Goal: Information Seeking & Learning: Compare options

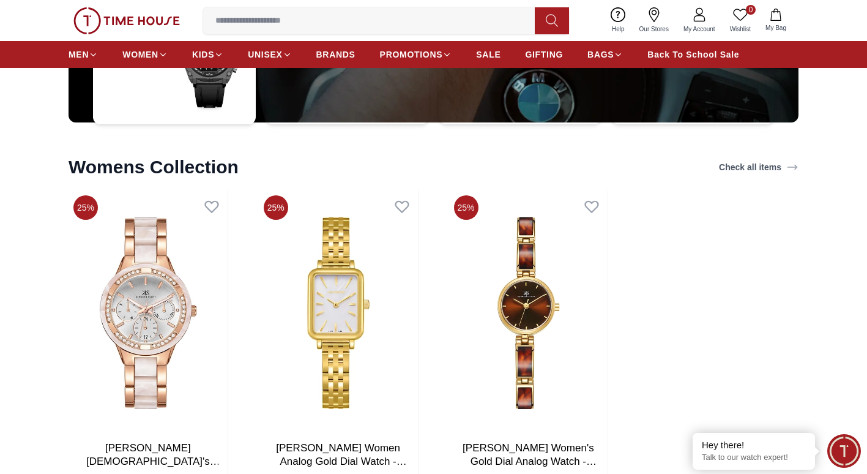
scroll to position [3426, 0]
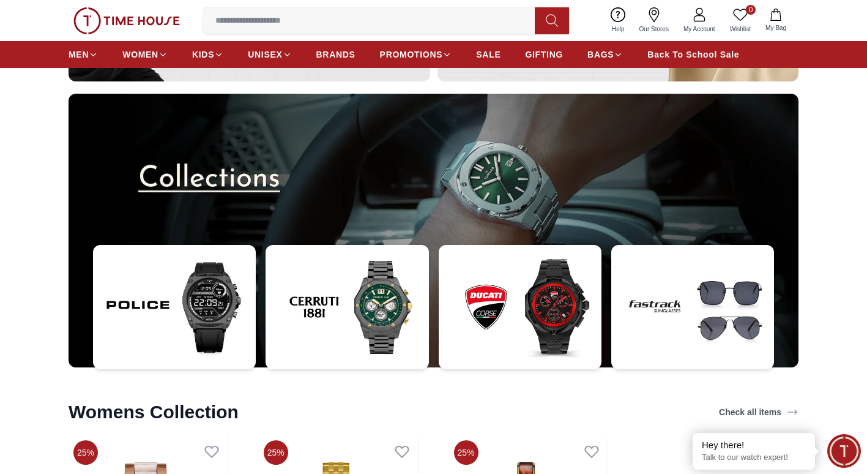
click at [502, 180] on img at bounding box center [434, 230] width 730 height 273
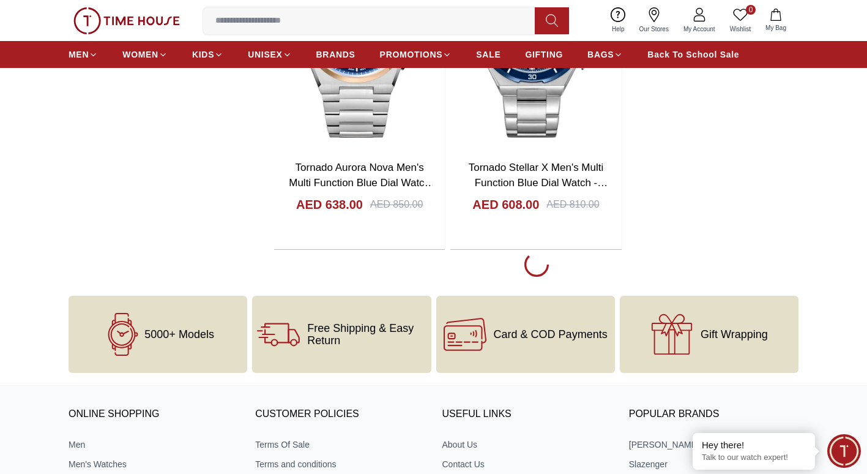
scroll to position [2753, 0]
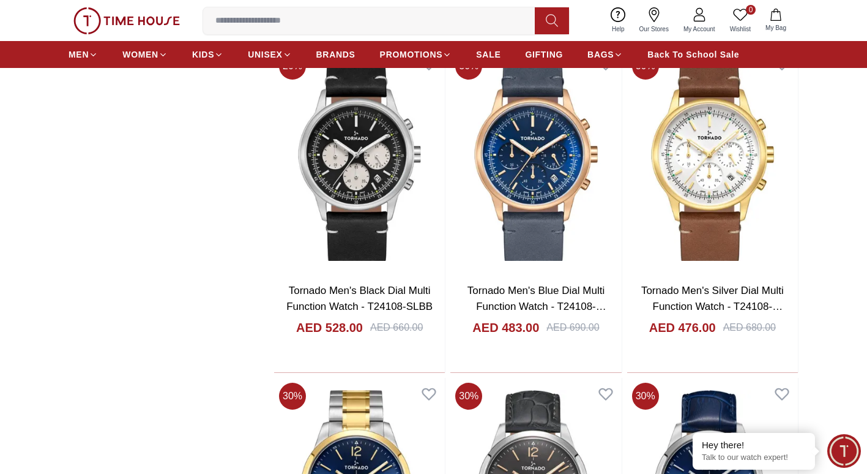
scroll to position [5200, 0]
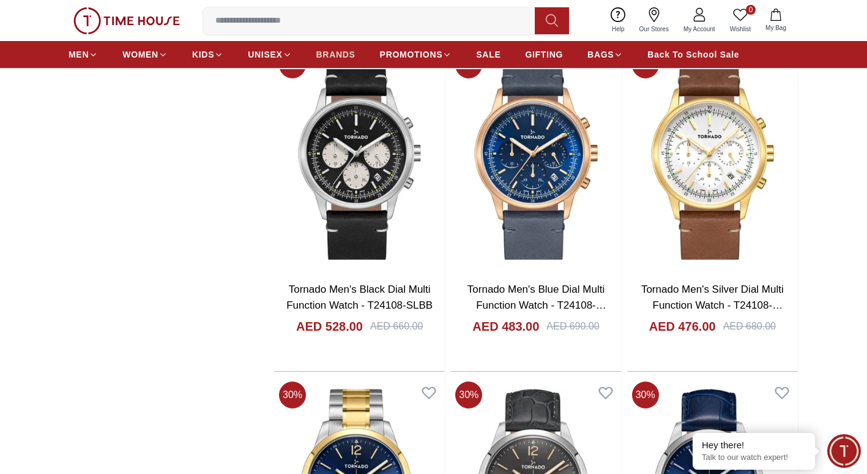
click at [338, 56] on span "BRANDS" at bounding box center [335, 54] width 39 height 12
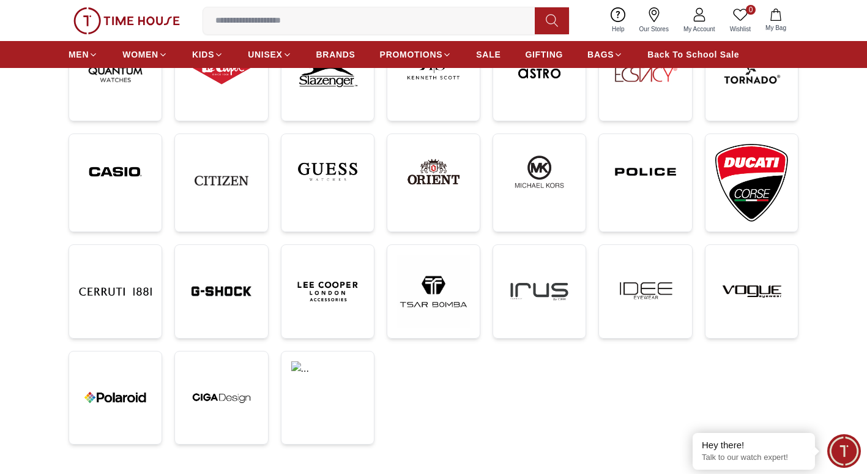
scroll to position [245, 0]
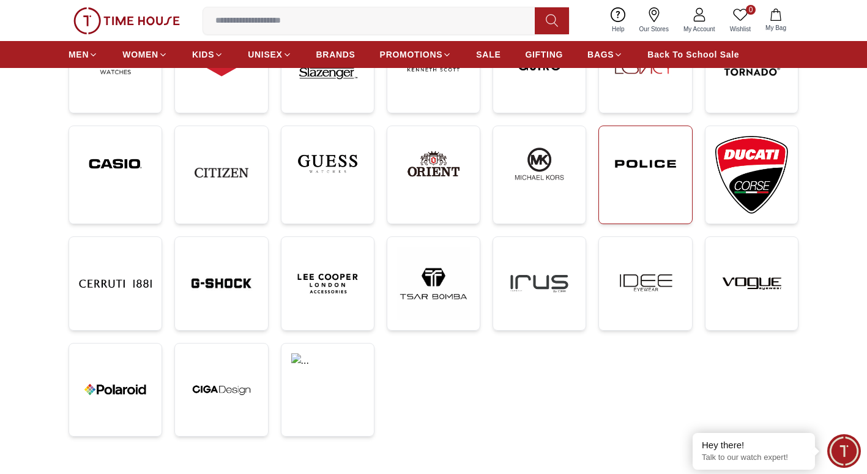
click at [652, 162] on img at bounding box center [645, 164] width 73 height 56
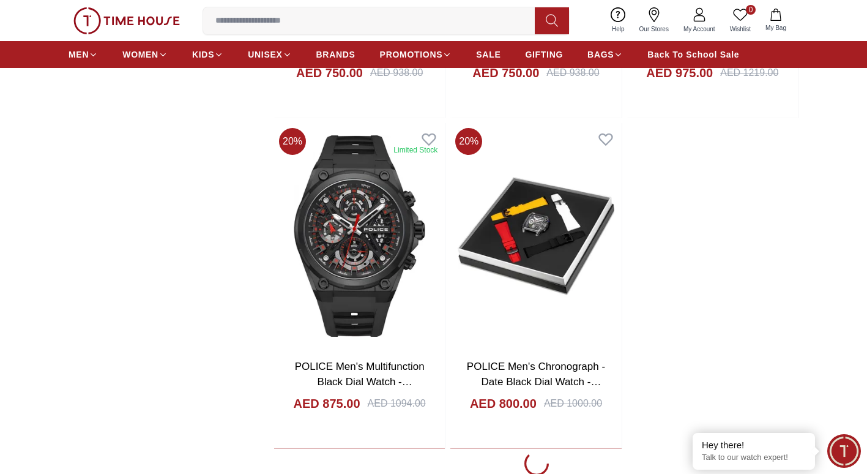
scroll to position [2508, 0]
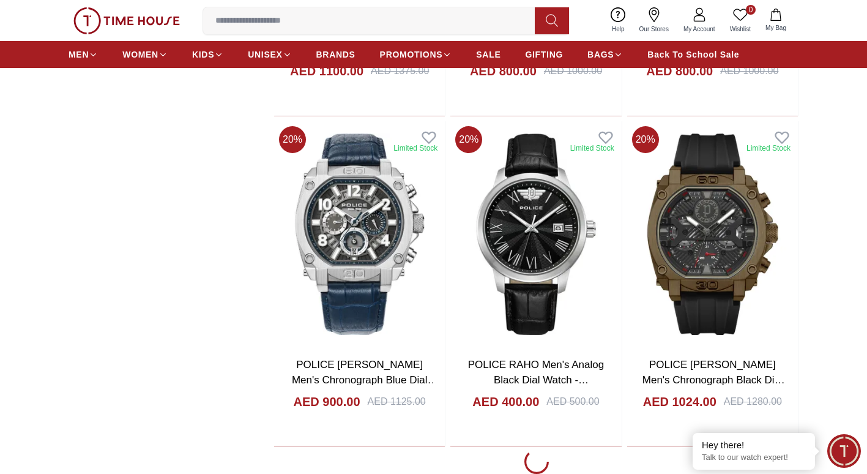
scroll to position [6791, 0]
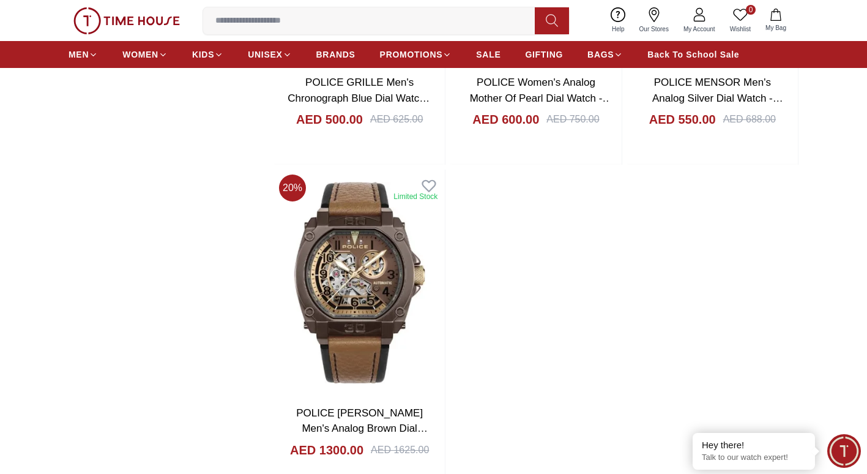
scroll to position [8885, 0]
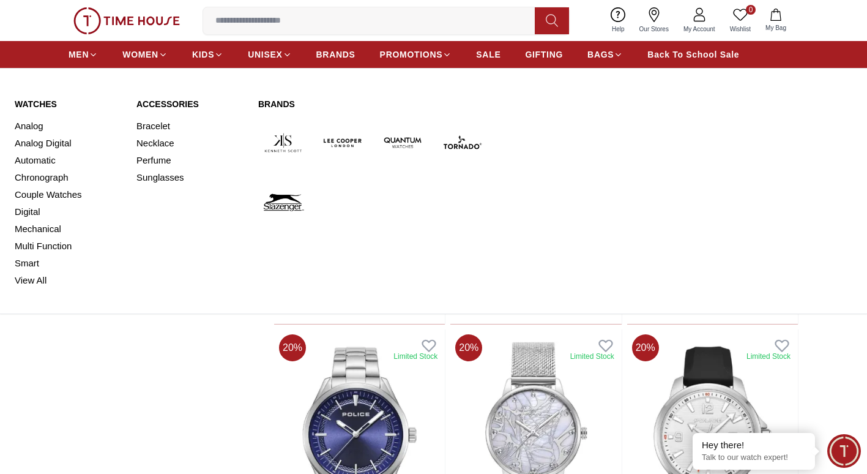
click at [40, 162] on link "Automatic" at bounding box center [68, 160] width 107 height 17
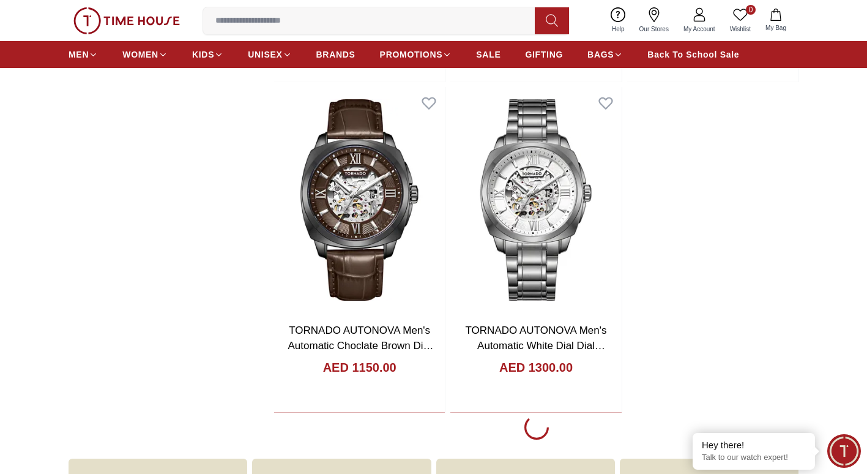
scroll to position [2080, 0]
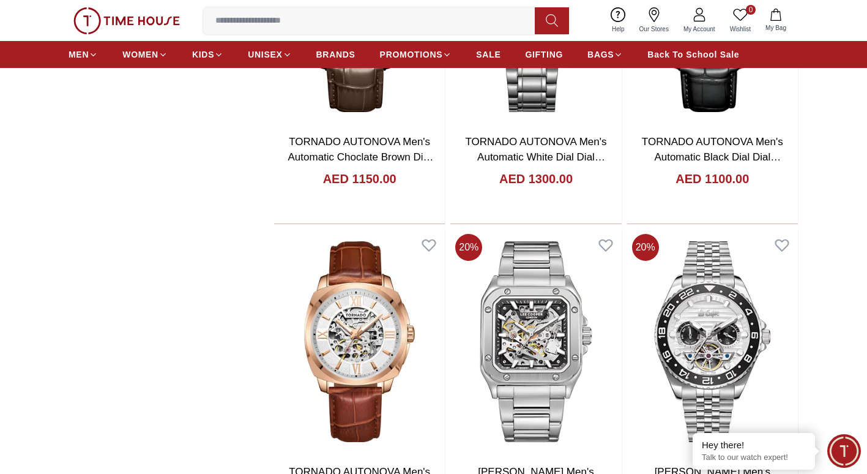
scroll to position [2264, 0]
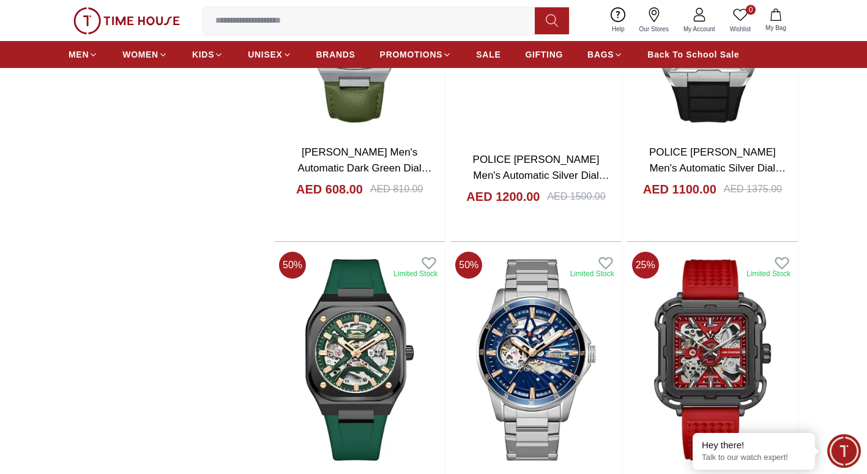
scroll to position [6362, 0]
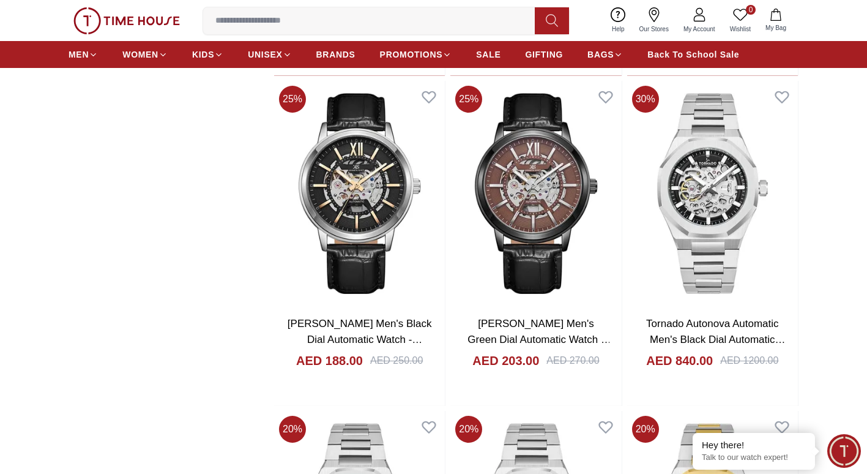
scroll to position [9238, 0]
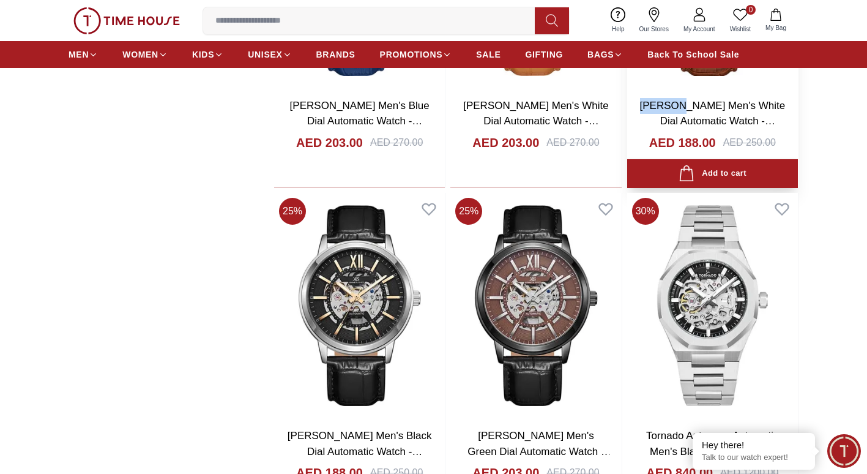
drag, startPoint x: 634, startPoint y: 100, endPoint x: 676, endPoint y: 112, distance: 43.8
click at [676, 112] on div "[PERSON_NAME] Men's White Dial Automatic Watch - K24323-SLDWK AED 188.00 AED 25…" at bounding box center [712, 138] width 171 height 100
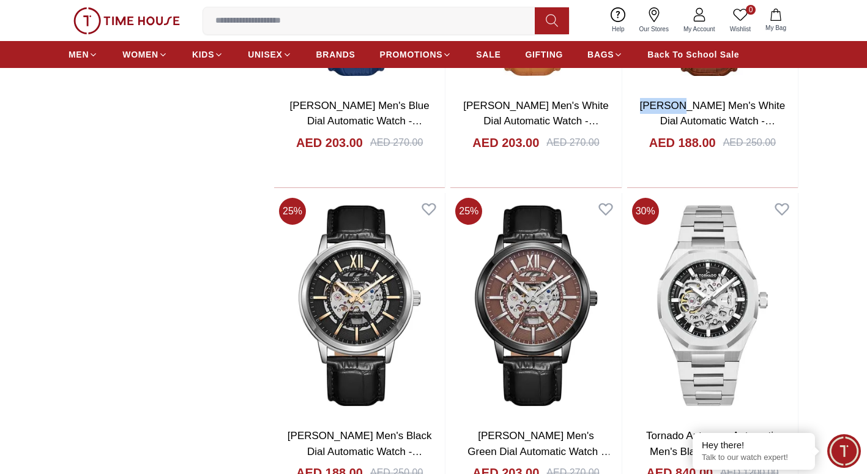
copy link "[PERSON_NAME]"
click at [280, 15] on input at bounding box center [373, 21] width 341 height 24
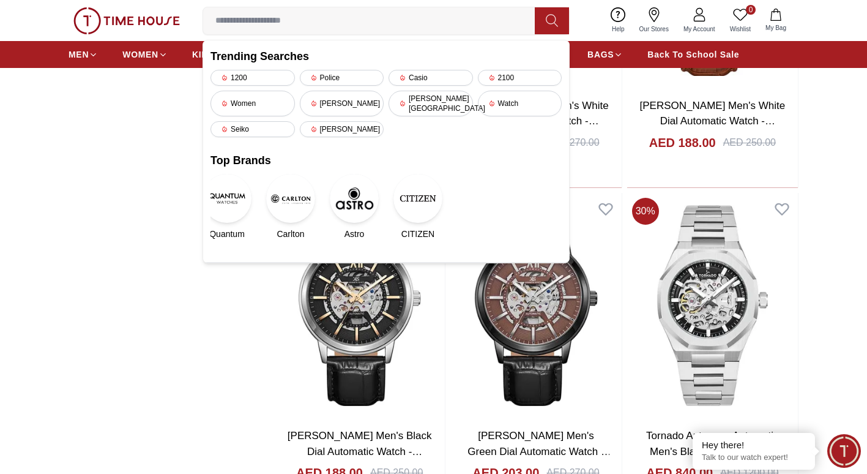
paste input "*******"
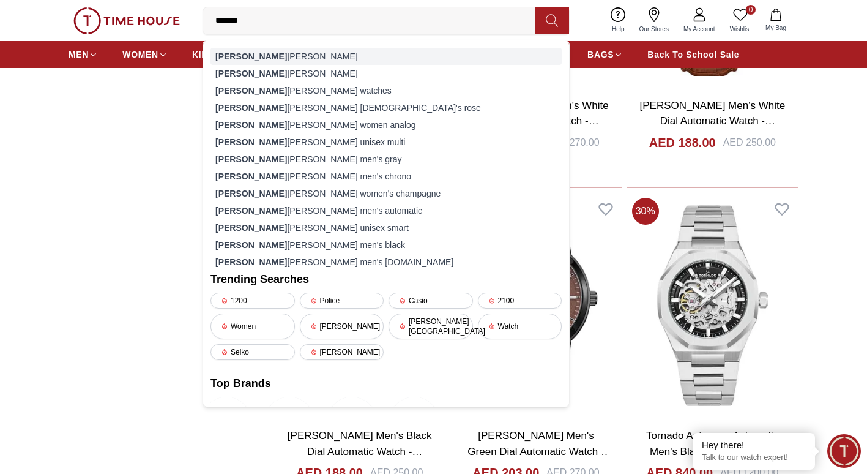
type input "*******"
click at [268, 54] on div "[PERSON_NAME] [PERSON_NAME]" at bounding box center [385, 56] width 351 height 17
